Goal: Go to known website: Go to known website

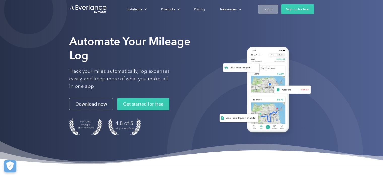
click at [274, 11] on link "Login" at bounding box center [268, 9] width 20 height 9
